Goal: Transaction & Acquisition: Purchase product/service

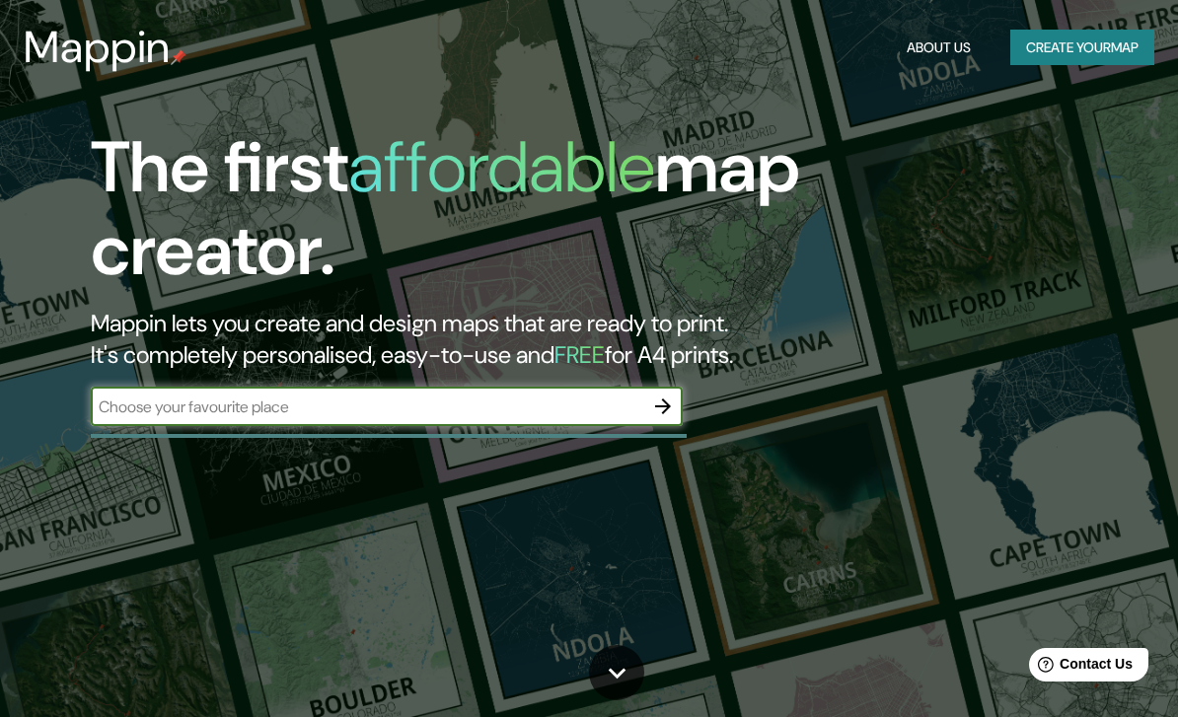
click at [492, 389] on div "​" at bounding box center [387, 406] width 592 height 39
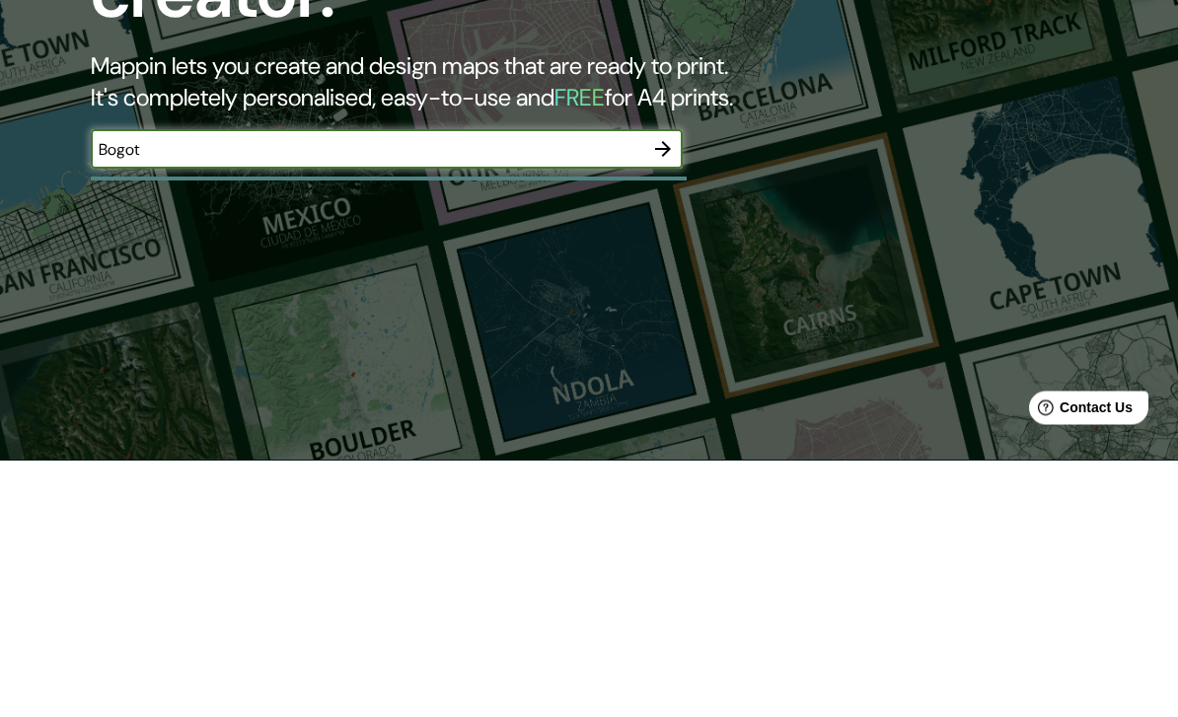
type input "Bogota"
click at [658, 399] on icon "button" at bounding box center [663, 407] width 16 height 16
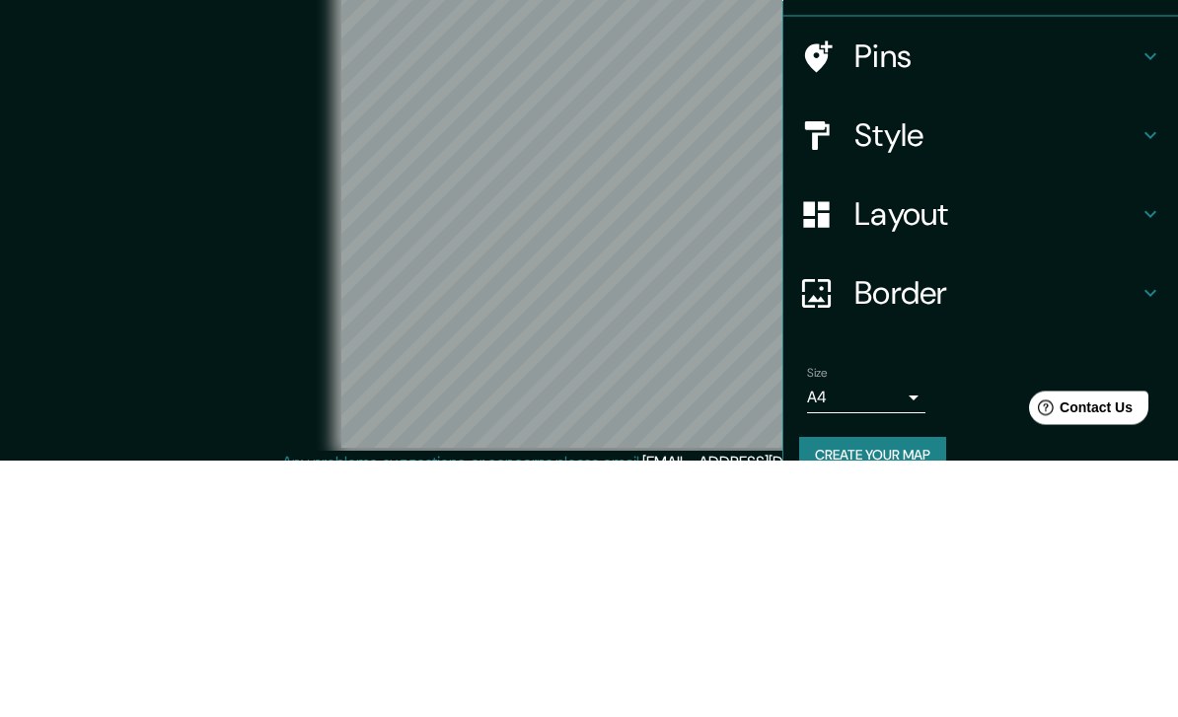
scroll to position [80, 0]
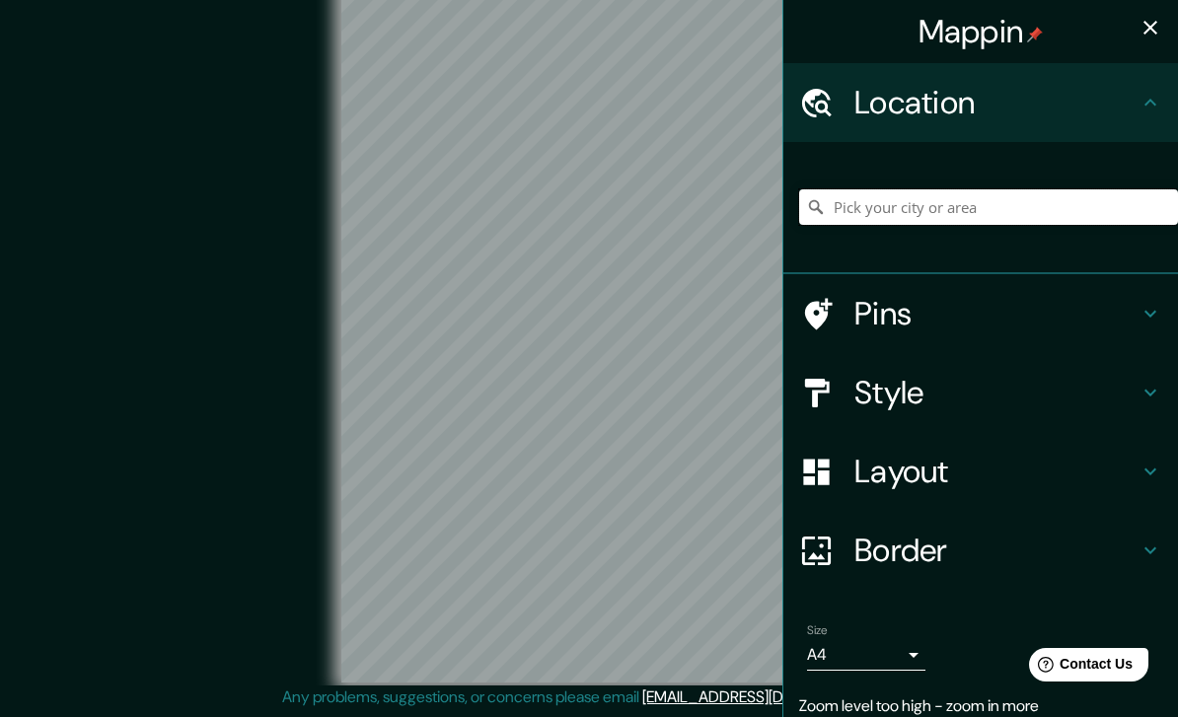
click at [873, 196] on input "Pick your city or area" at bounding box center [988, 207] width 379 height 36
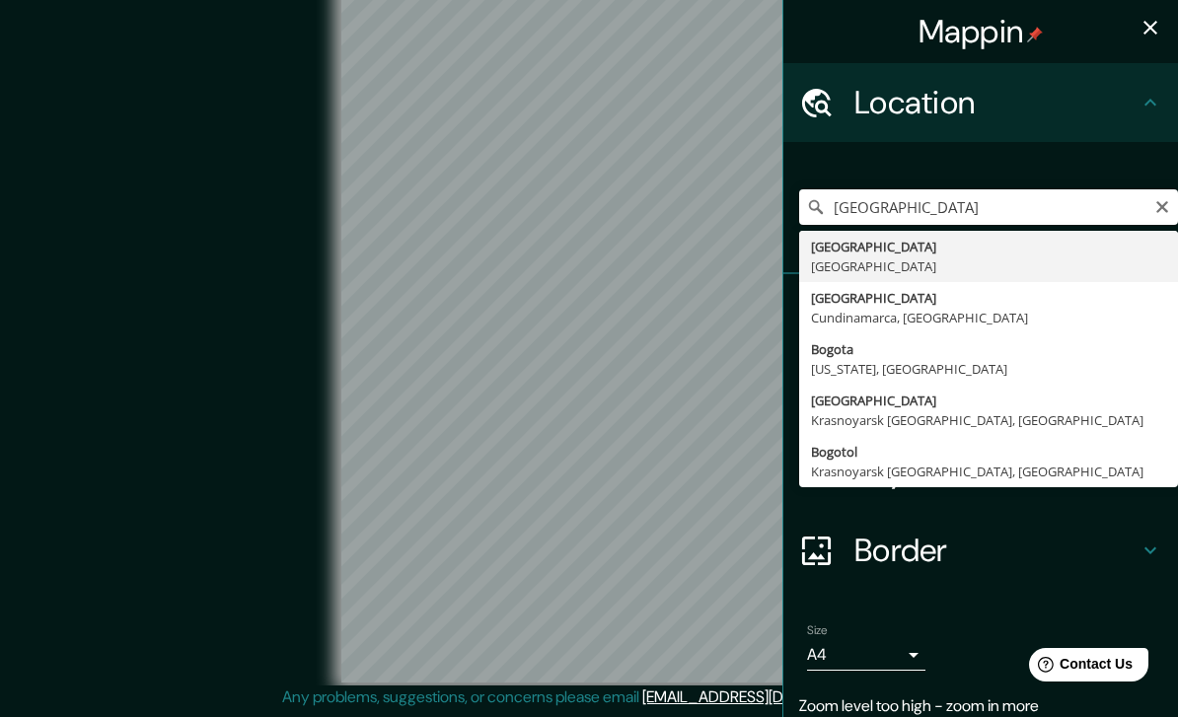
type input "[GEOGRAPHIC_DATA], [GEOGRAPHIC_DATA]"
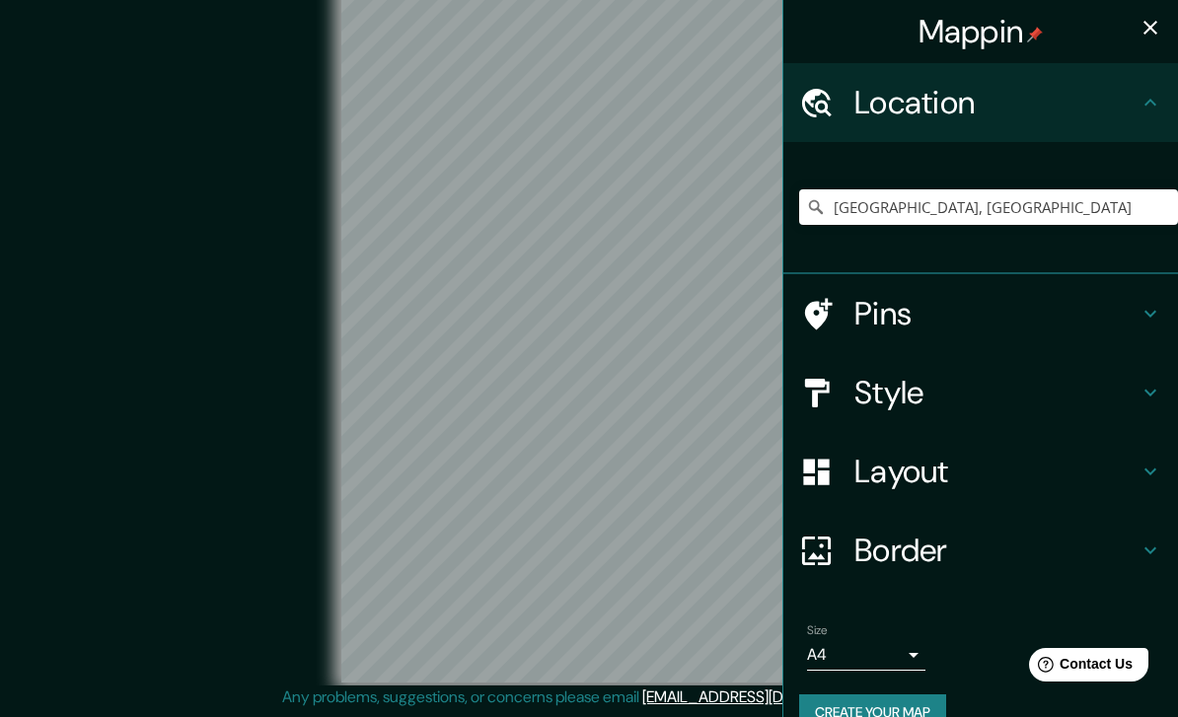
click at [943, 382] on h4 "Style" at bounding box center [996, 392] width 284 height 39
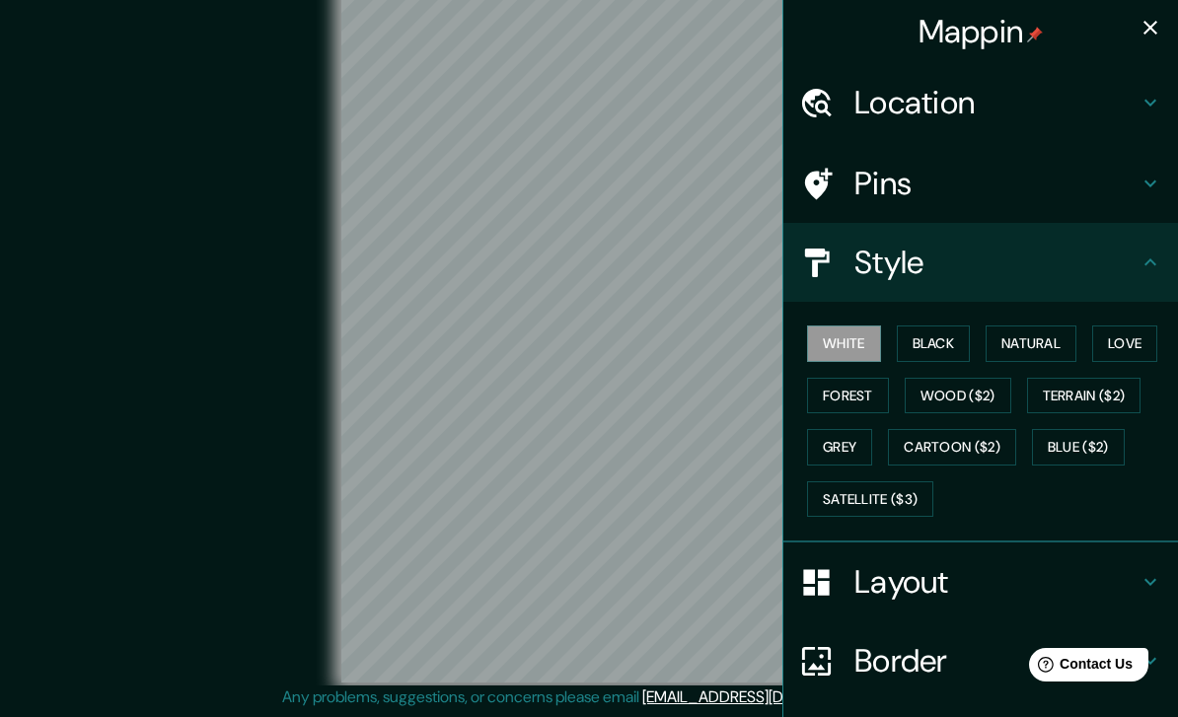
click at [935, 331] on button "Black" at bounding box center [934, 344] width 74 height 37
click at [1020, 353] on button "Natural" at bounding box center [1031, 344] width 91 height 37
click at [1139, 349] on button "Love" at bounding box center [1124, 344] width 65 height 37
click at [857, 396] on button "Forest" at bounding box center [848, 396] width 82 height 37
click at [957, 403] on button "Wood ($2)" at bounding box center [958, 396] width 107 height 37
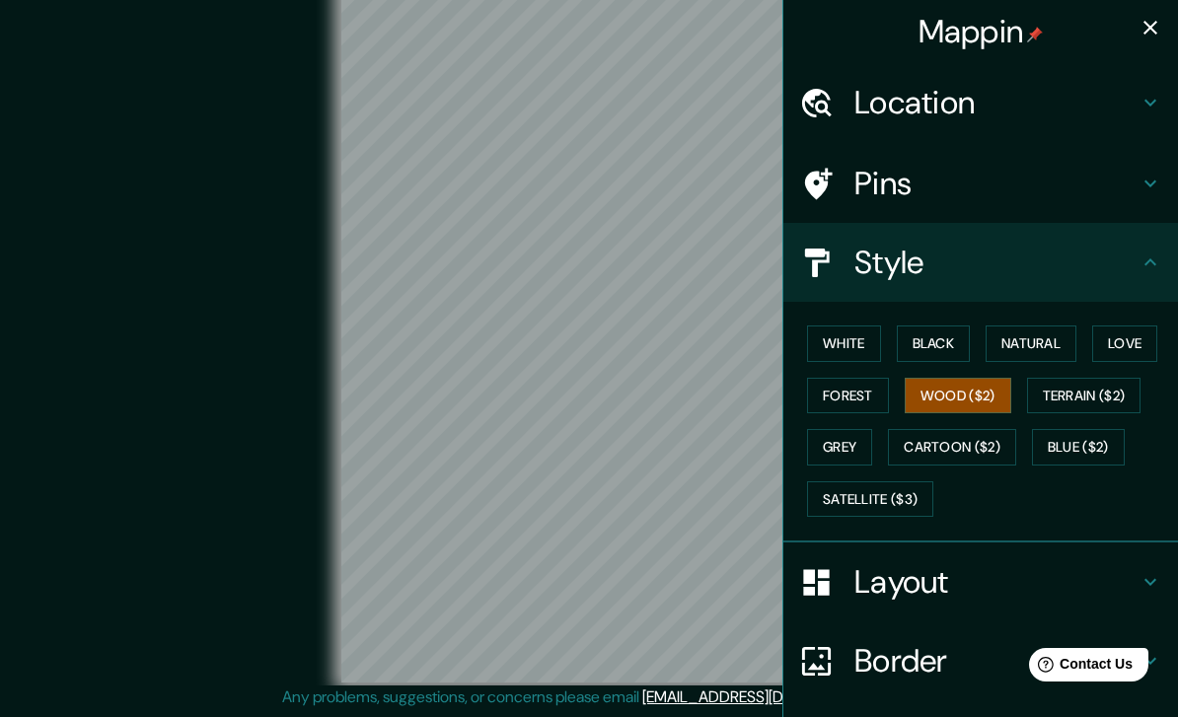
click at [1090, 384] on button "Terrain ($2)" at bounding box center [1084, 396] width 114 height 37
click at [848, 429] on button "Grey" at bounding box center [839, 447] width 65 height 37
click at [949, 445] on button "Cartoon ($2)" at bounding box center [952, 447] width 128 height 37
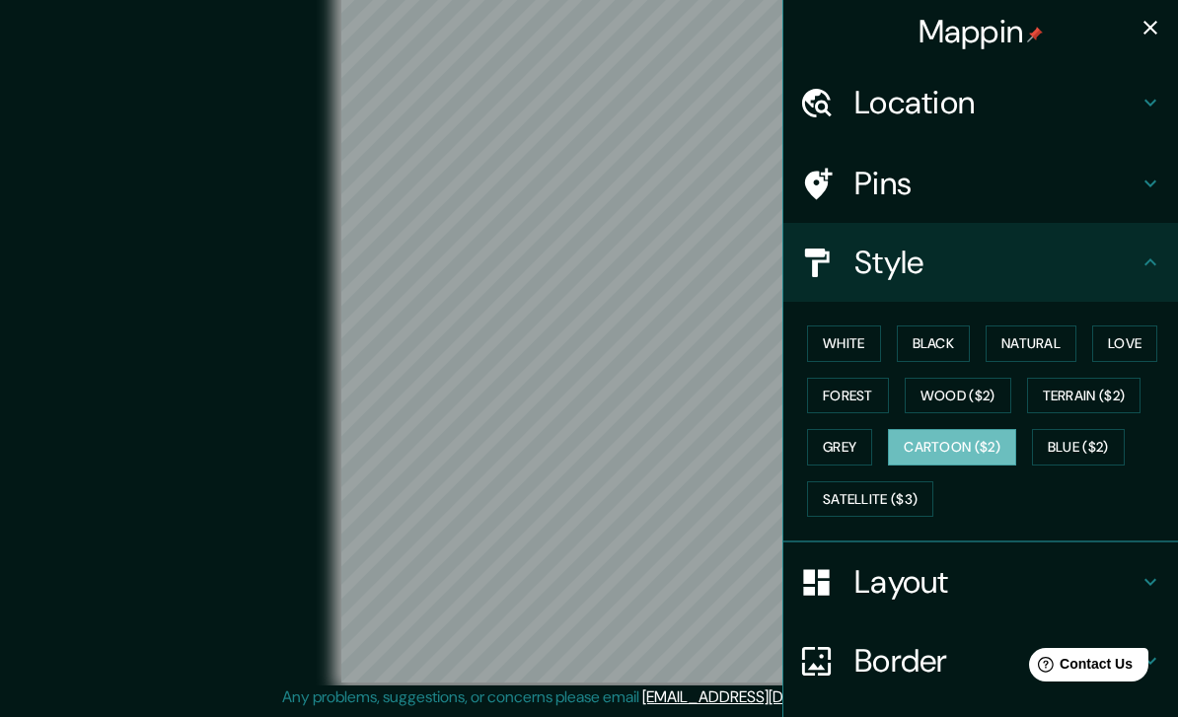
click at [1076, 436] on button "Blue ($2)" at bounding box center [1078, 447] width 93 height 37
click at [889, 491] on button "Satellite ($3)" at bounding box center [870, 499] width 126 height 37
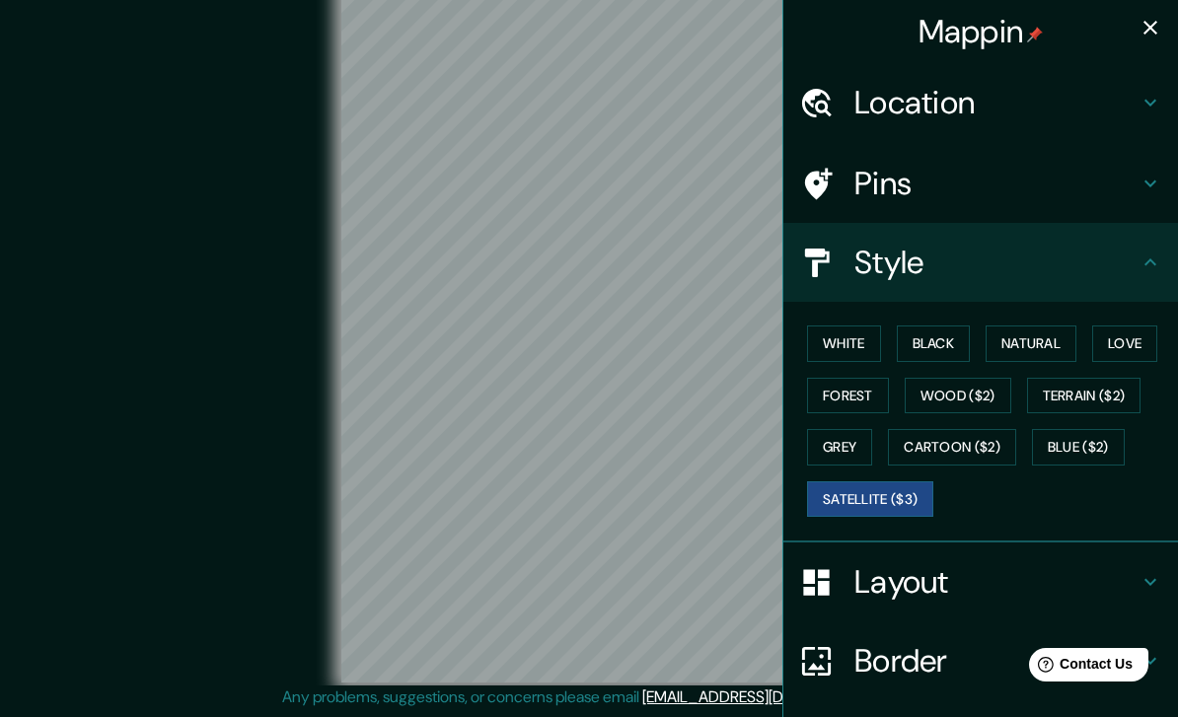
click at [1027, 334] on button "Natural" at bounding box center [1031, 344] width 91 height 37
click at [1070, 582] on h4 "Layout" at bounding box center [996, 581] width 284 height 39
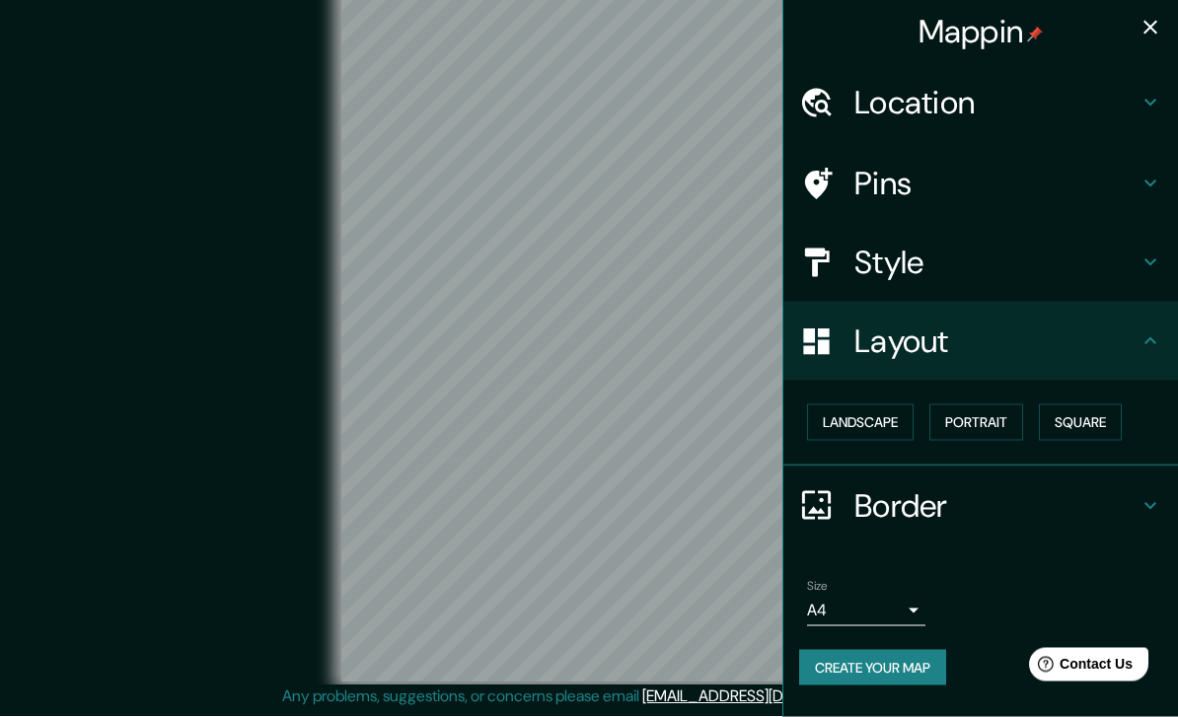
click at [899, 408] on button "Landscape" at bounding box center [860, 423] width 107 height 37
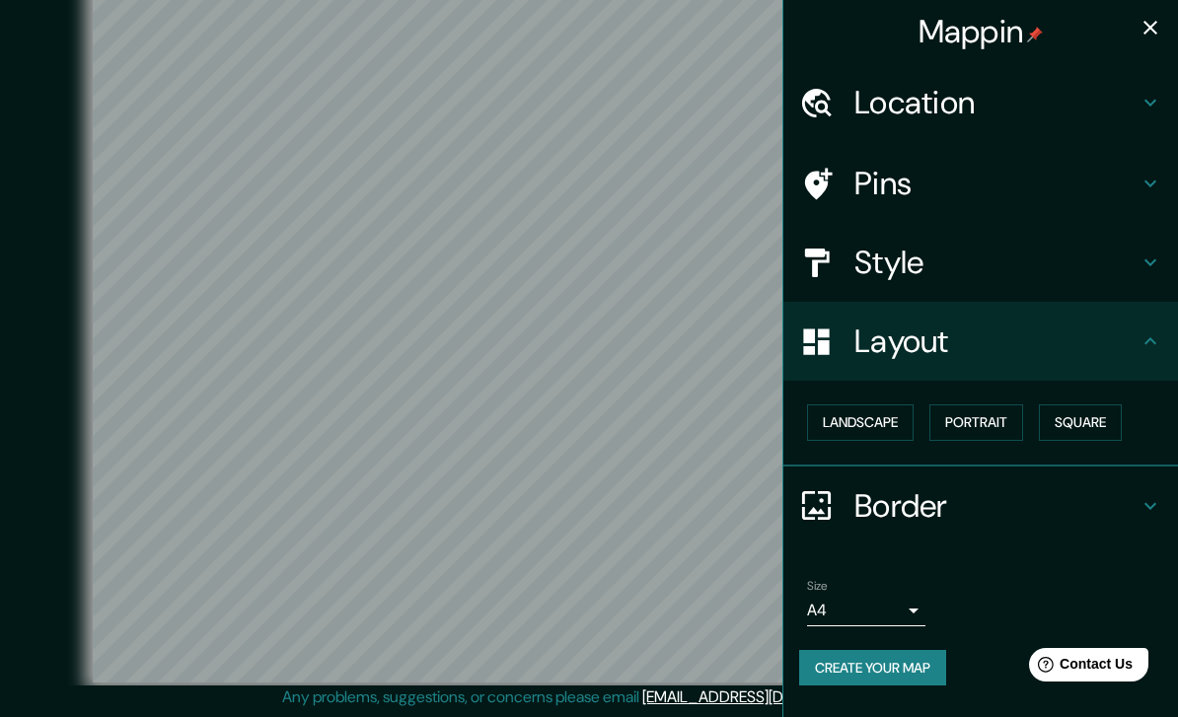
click at [996, 408] on button "Portrait" at bounding box center [976, 423] width 94 height 37
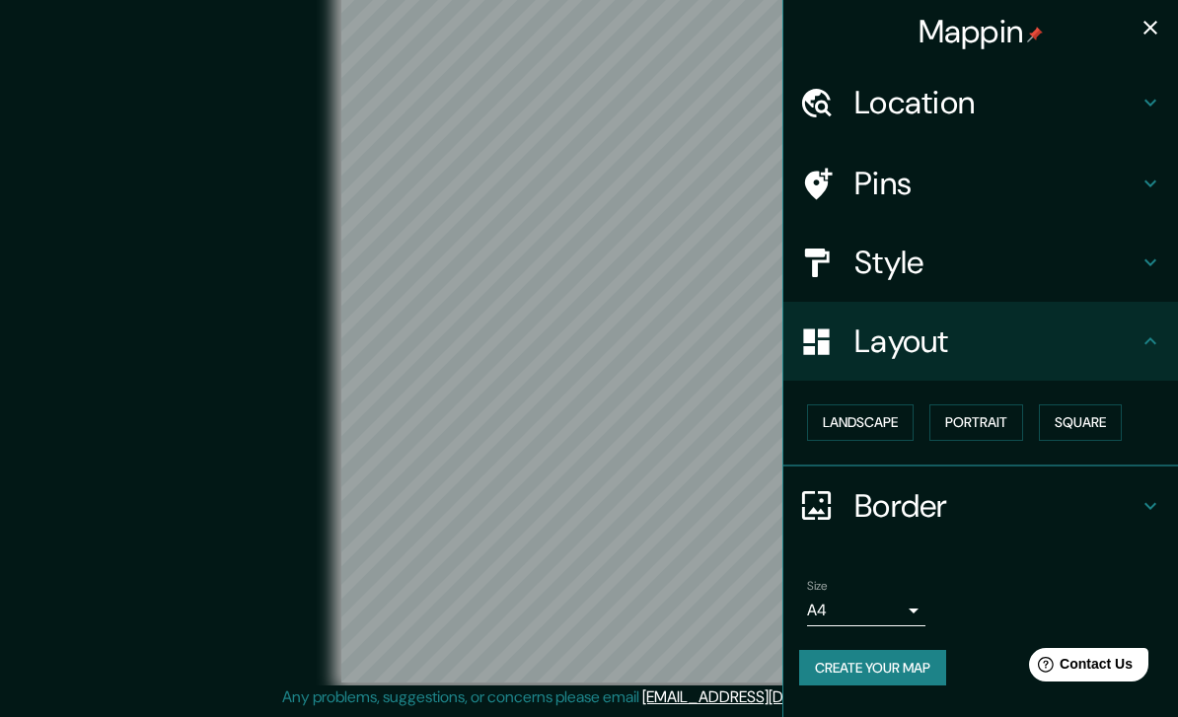
click at [1084, 417] on button "Square" at bounding box center [1080, 423] width 83 height 37
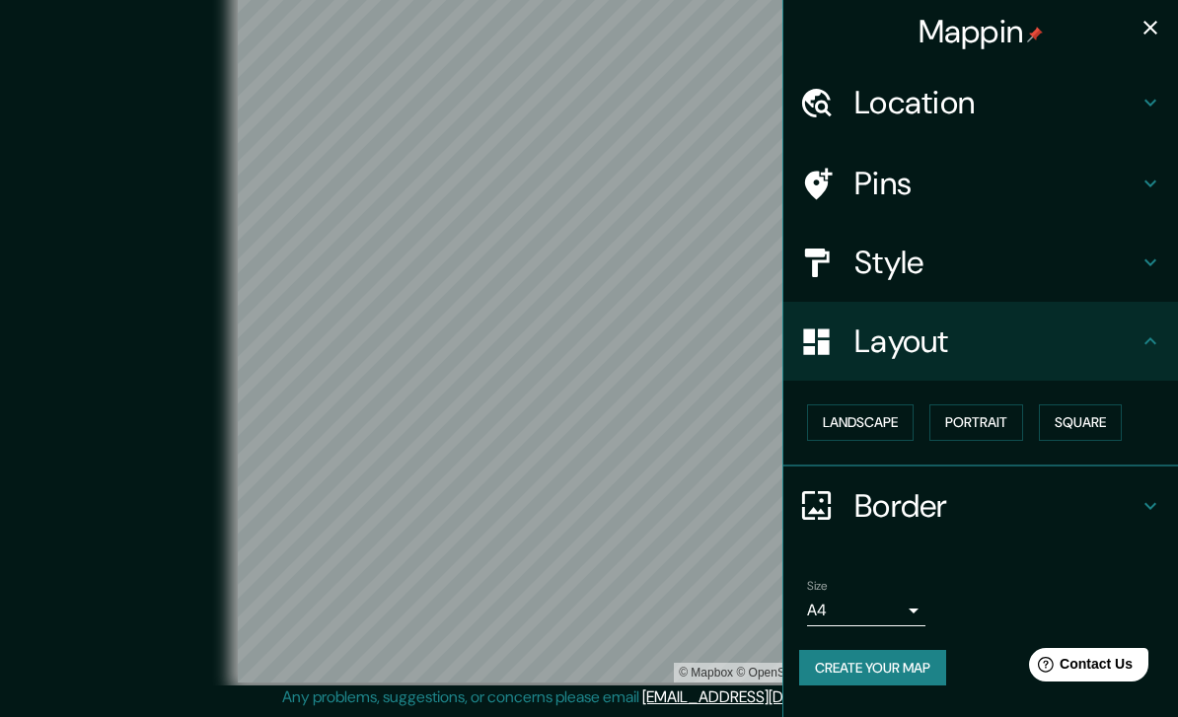
click at [958, 405] on button "Portrait" at bounding box center [976, 423] width 94 height 37
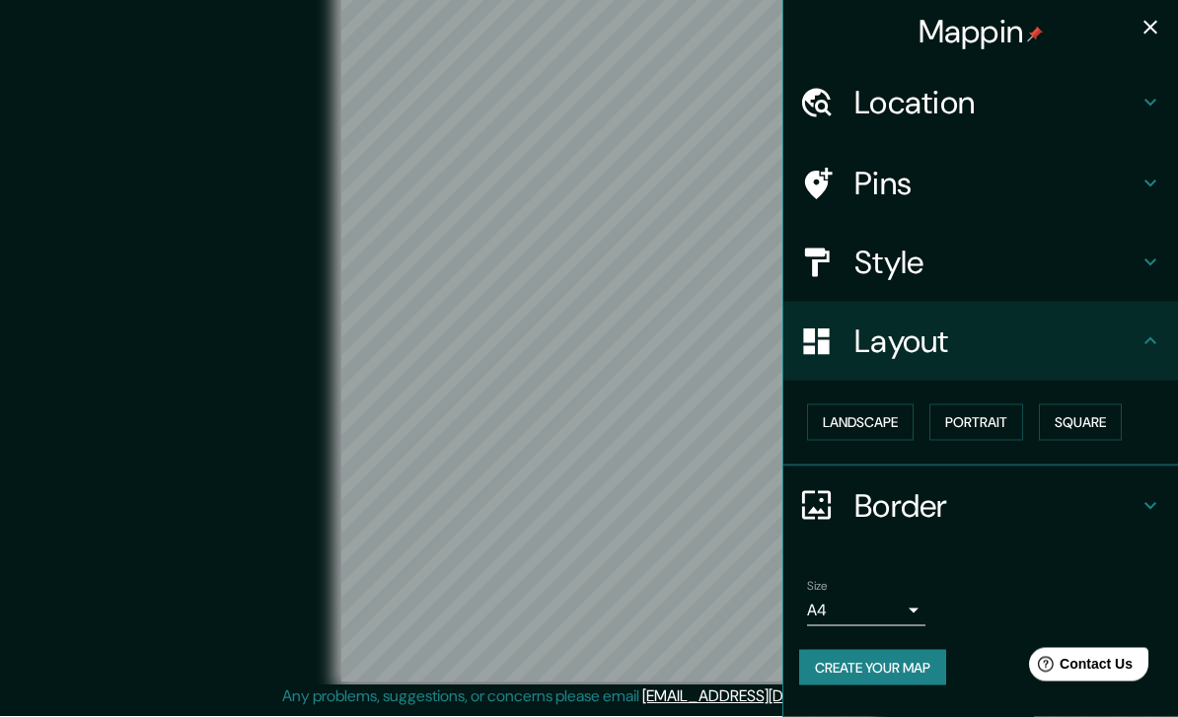
click at [1151, 496] on icon at bounding box center [1151, 506] width 24 height 24
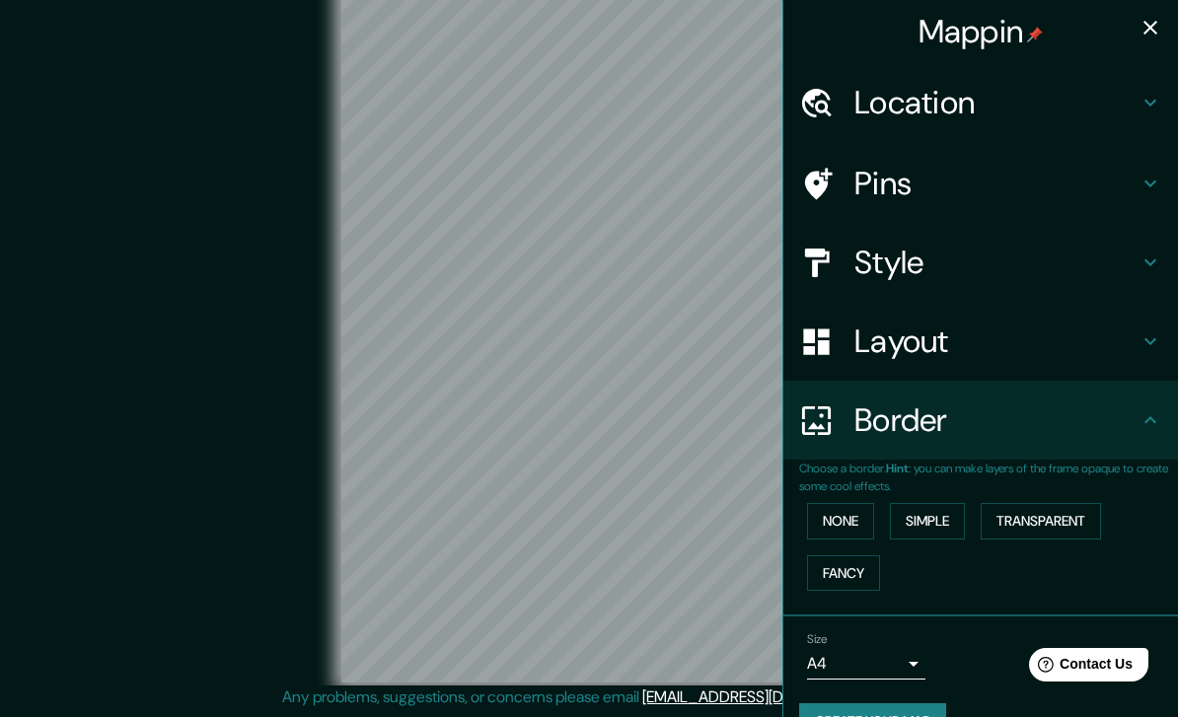
click at [860, 518] on button "None" at bounding box center [840, 521] width 67 height 37
click at [945, 514] on button "Simple" at bounding box center [927, 521] width 75 height 37
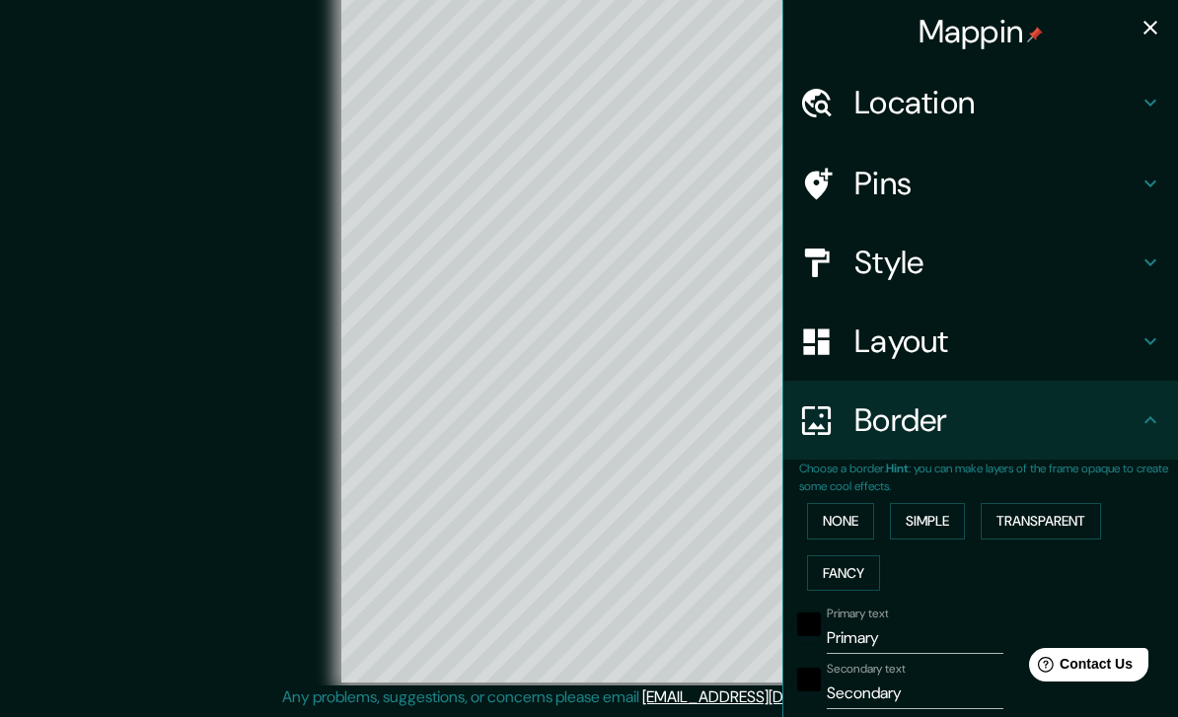
click at [1032, 503] on button "Transparent" at bounding box center [1041, 521] width 120 height 37
click at [857, 559] on button "Fancy" at bounding box center [843, 573] width 73 height 37
click at [861, 520] on button "None" at bounding box center [840, 521] width 67 height 37
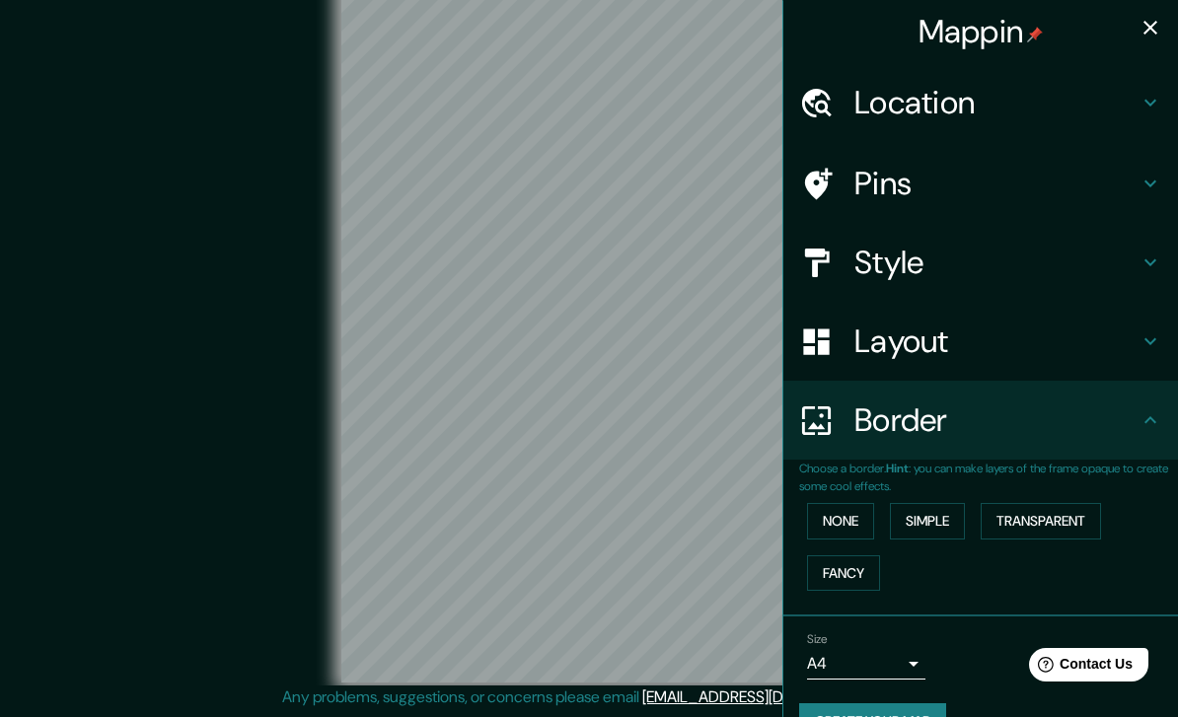
click at [1154, 424] on icon at bounding box center [1151, 420] width 24 height 24
click at [1146, 416] on icon at bounding box center [1150, 419] width 12 height 7
click at [1150, 420] on icon at bounding box center [1151, 420] width 24 height 24
click at [1143, 251] on icon at bounding box center [1151, 263] width 24 height 24
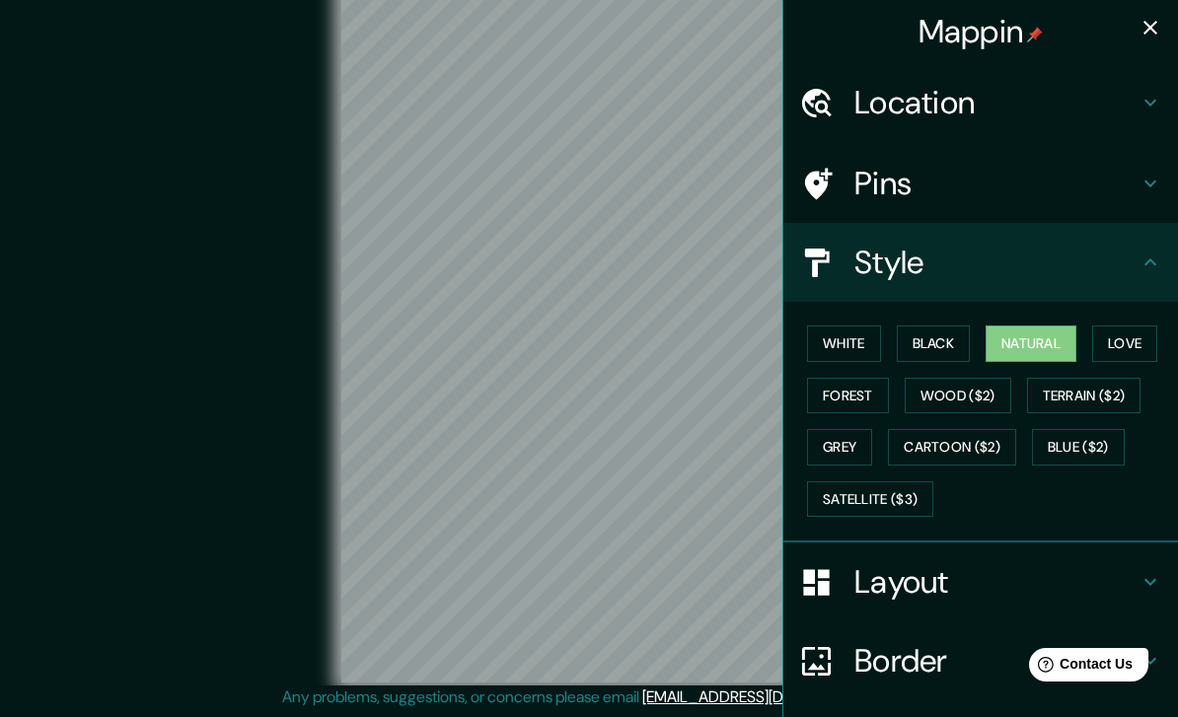
click at [1138, 29] on button "button" at bounding box center [1150, 27] width 39 height 39
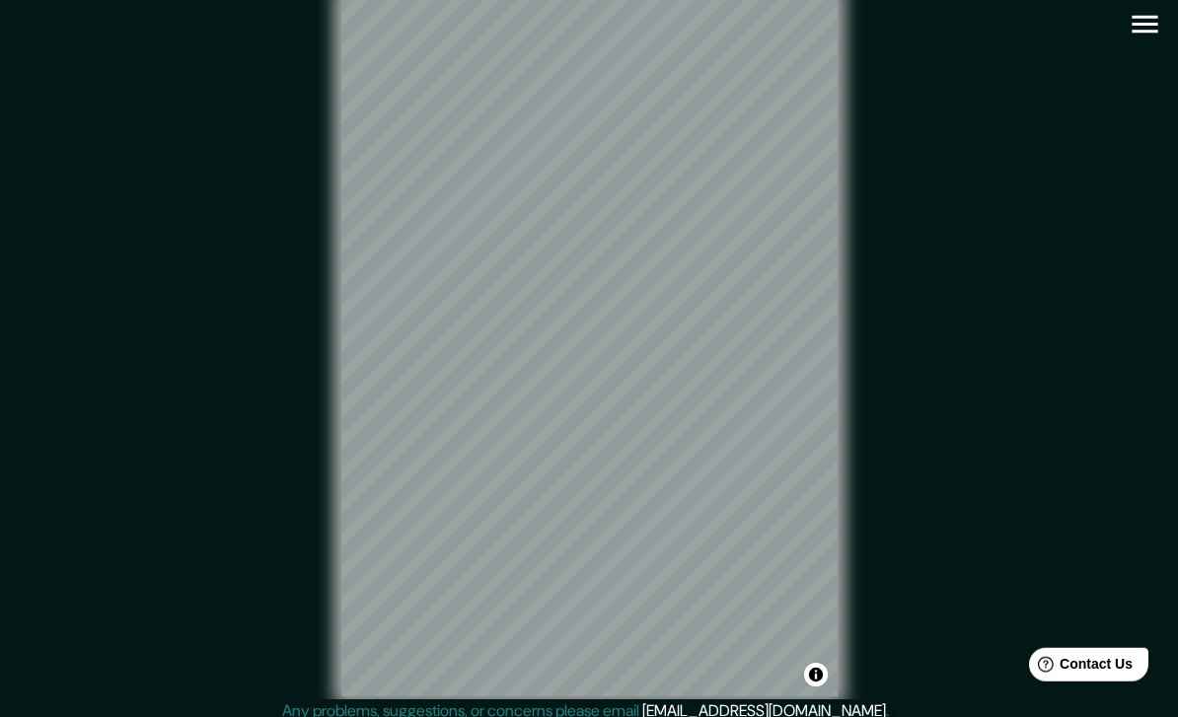
scroll to position [46, 0]
